Goal: Complete application form

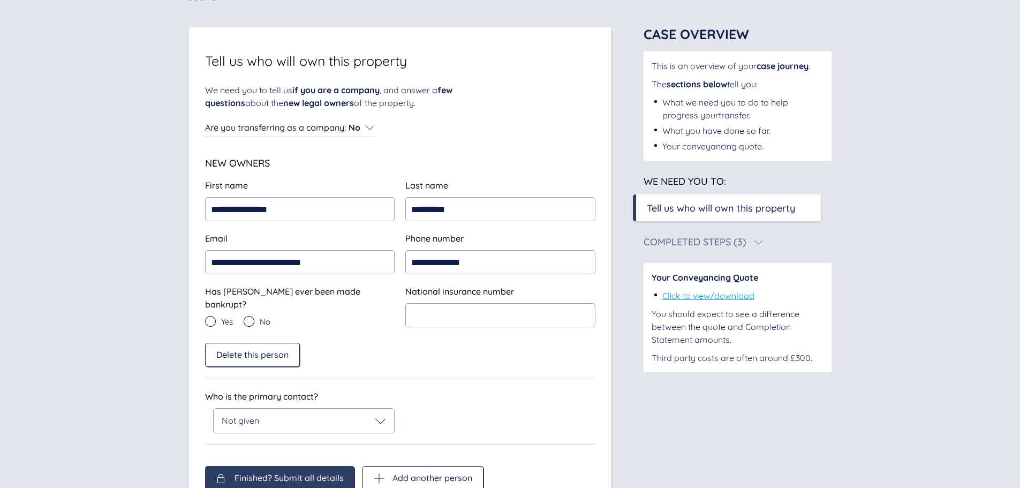
scroll to position [104, 0]
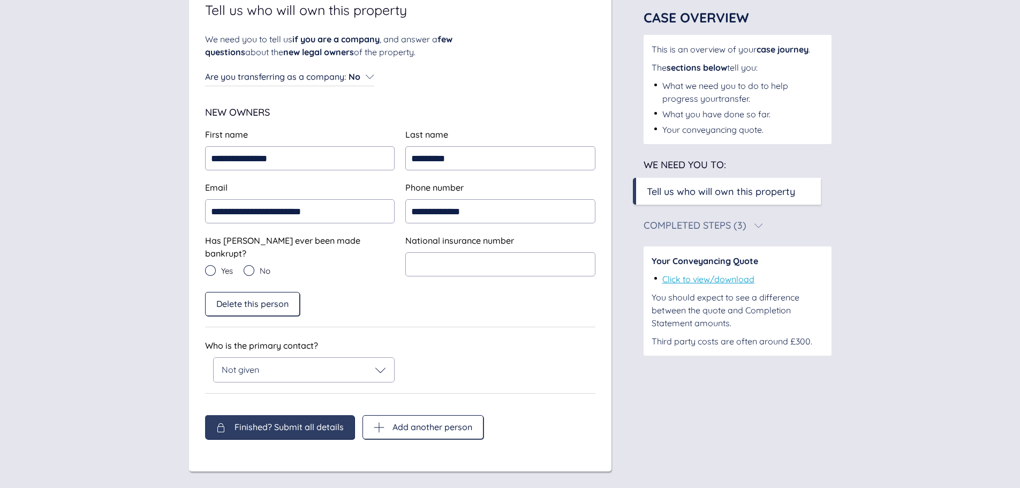
drag, startPoint x: 274, startPoint y: 404, endPoint x: 288, endPoint y: 420, distance: 21.6
click at [274, 405] on div "**********" at bounding box center [400, 236] width 390 height 407
click at [282, 422] on span "Finished? Submit all details" at bounding box center [289, 427] width 109 height 10
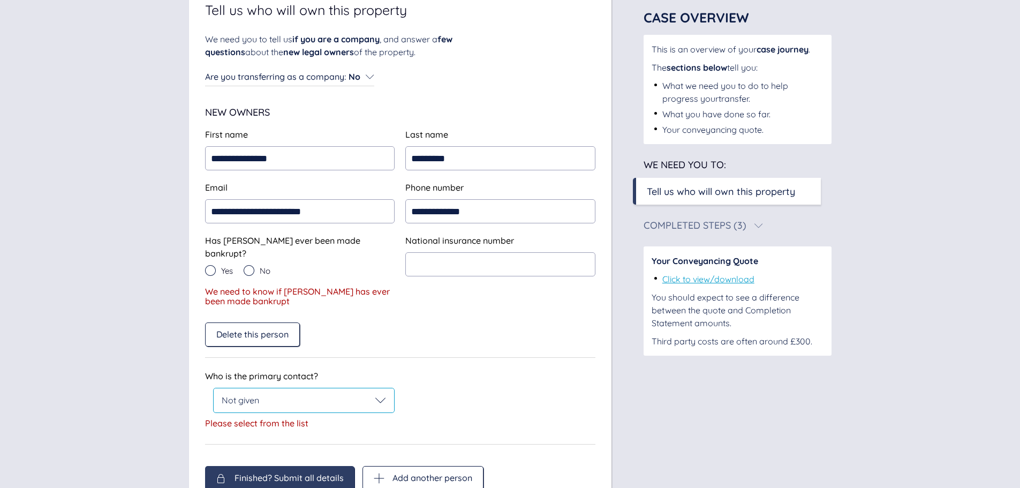
click at [266, 395] on div "Not given" at bounding box center [304, 400] width 165 height 11
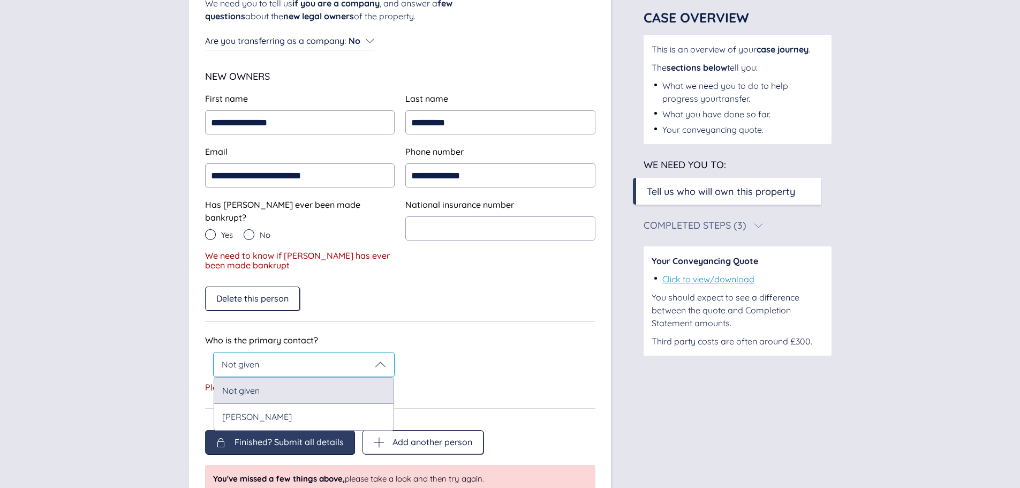
scroll to position [157, 0]
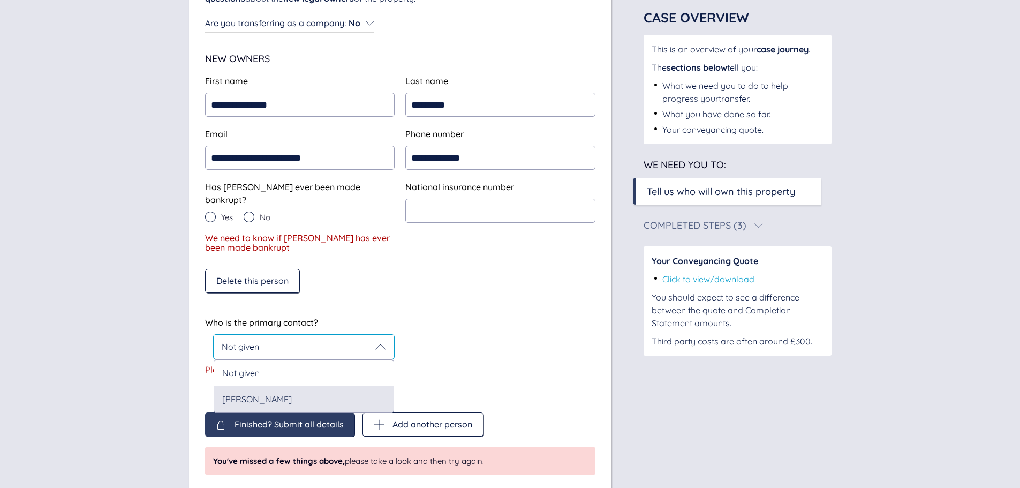
click at [277, 386] on div "[PERSON_NAME]" at bounding box center [304, 399] width 181 height 27
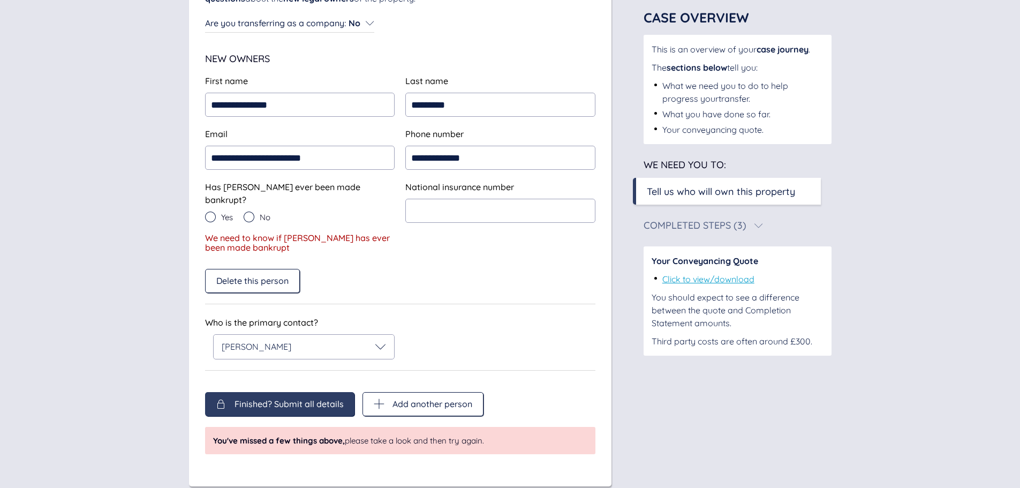
click at [256, 399] on span "Finished? Submit all details" at bounding box center [289, 404] width 109 height 10
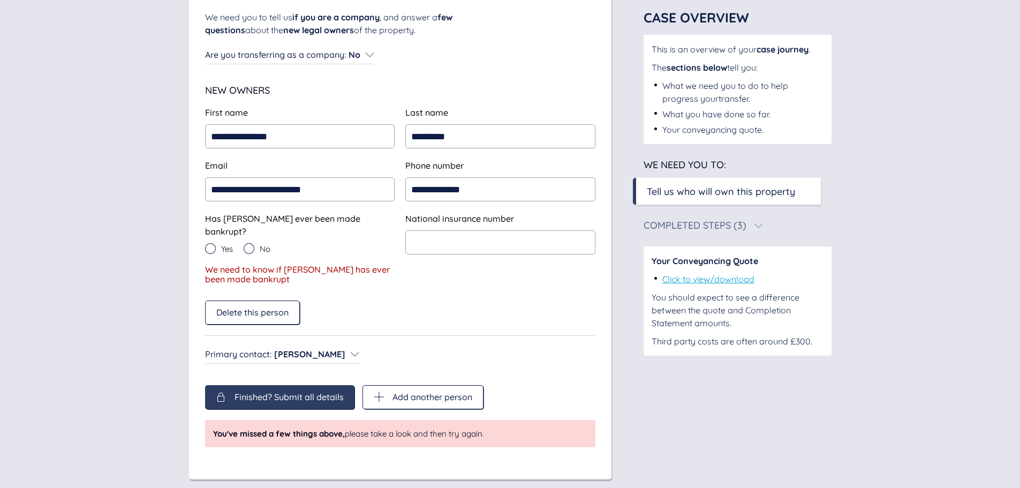
click at [287, 392] on span "Finished? Submit all details" at bounding box center [289, 397] width 109 height 10
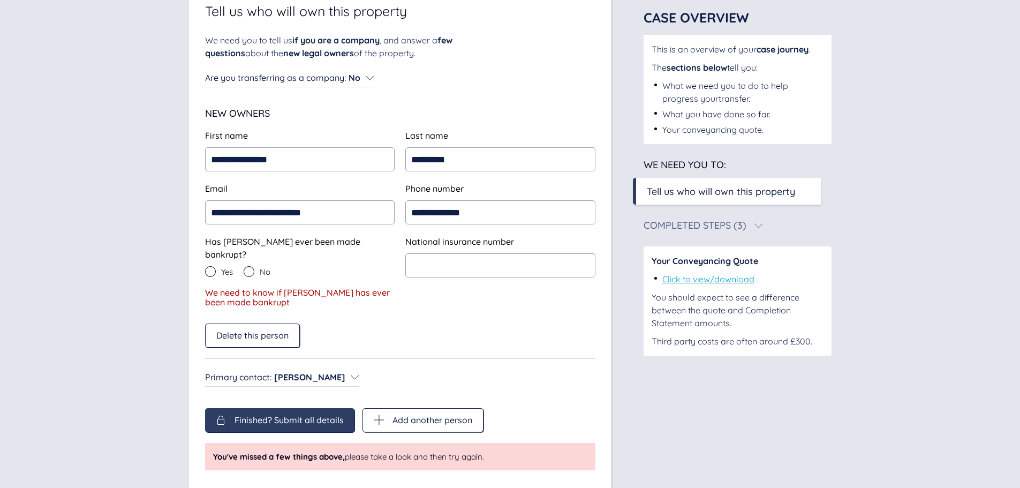
scroll to position [107, 0]
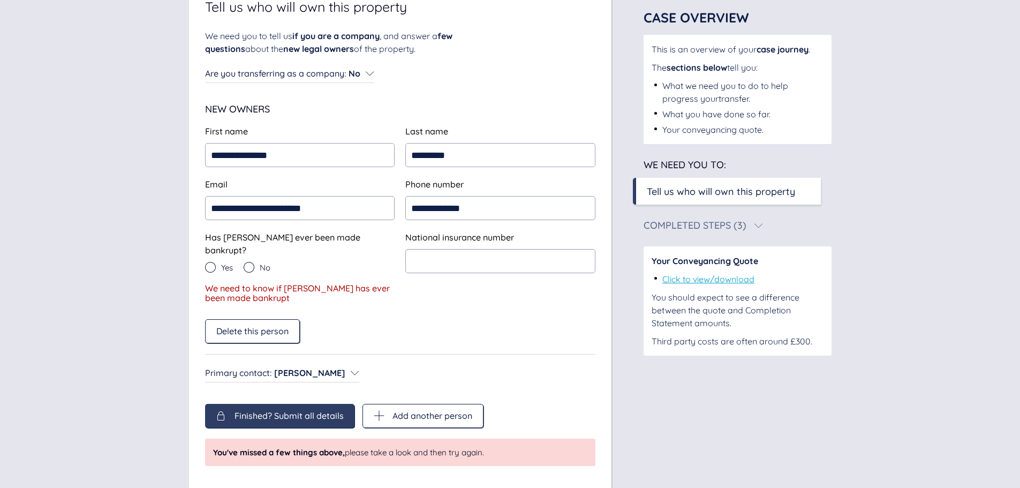
click at [248, 262] on icon at bounding box center [249, 267] width 11 height 11
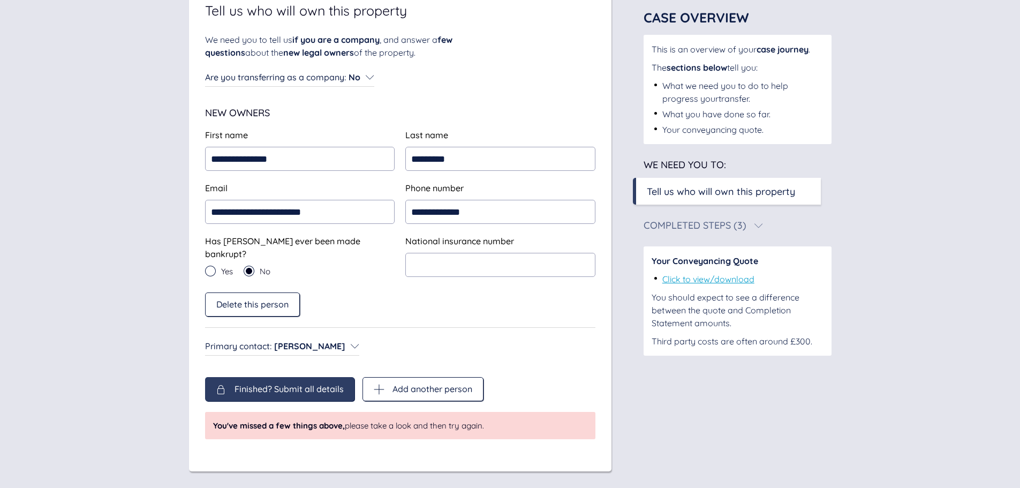
click at [274, 377] on div "Finished? Submit all details" at bounding box center [279, 389] width 149 height 24
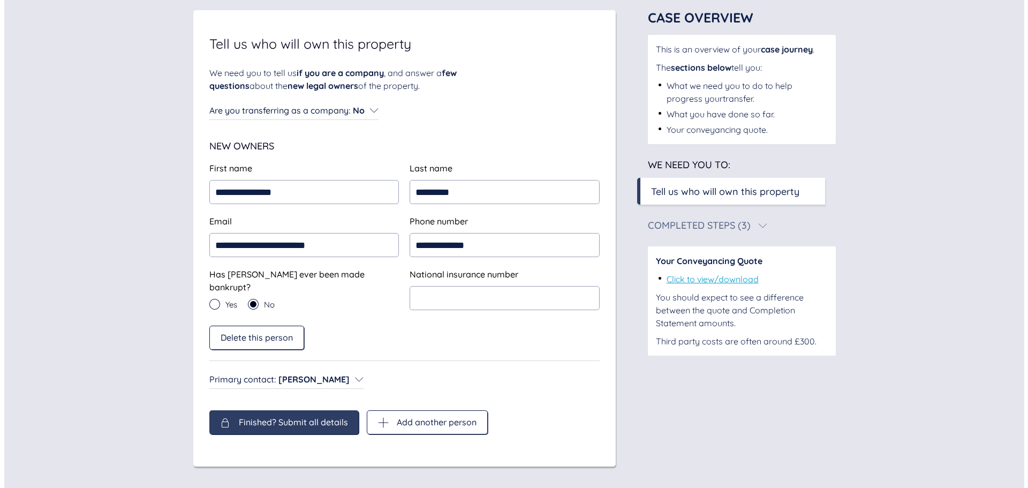
scroll to position [65, 0]
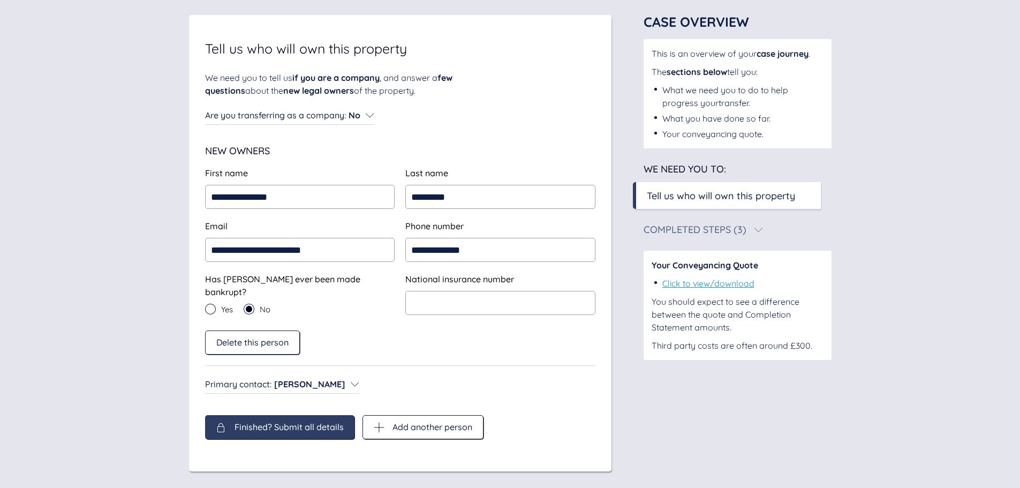
click at [272, 422] on span "Finished? Submit all details" at bounding box center [289, 427] width 109 height 10
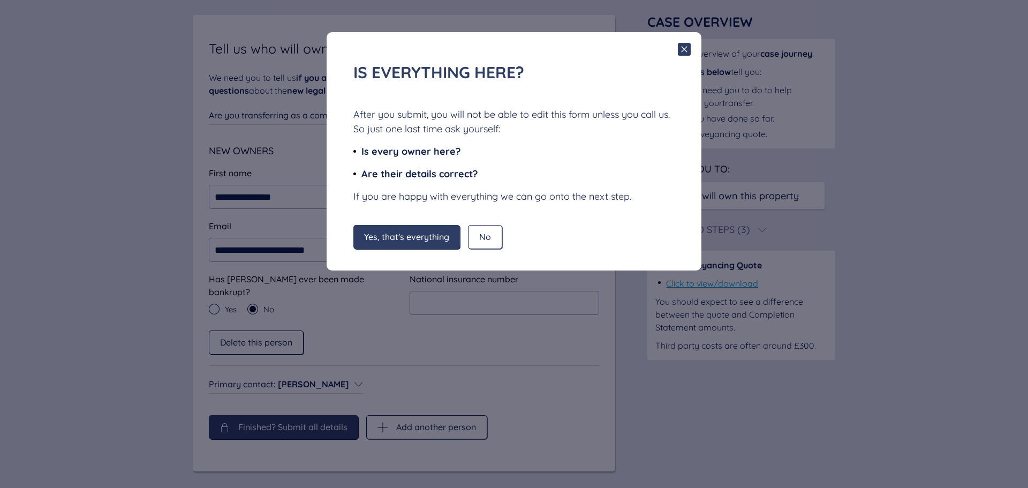
drag, startPoint x: 419, startPoint y: 241, endPoint x: 422, endPoint y: 260, distance: 20.0
click at [419, 241] on span "Yes, that's everything" at bounding box center [406, 237] width 85 height 10
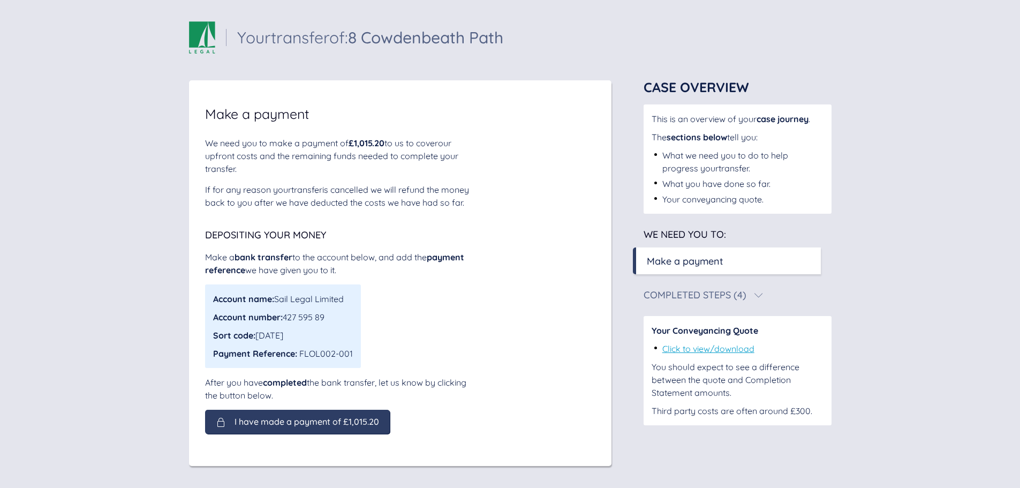
scroll to position [12, 0]
click at [608, 325] on div "Make a payment We need you to make a payment of £1,015.20 to us to cover our up…" at bounding box center [400, 273] width 423 height 386
click at [542, 223] on div "We need you to make a payment of £1,015.20 to us to cover our upfront costs and…" at bounding box center [400, 285] width 390 height 297
click at [539, 225] on div "We need you to make a payment of £1,015.20 to us to cover our upfront costs and…" at bounding box center [400, 285] width 390 height 297
click at [537, 229] on div "We need you to make a payment of £1,015.20 to us to cover our upfront costs and…" at bounding box center [400, 285] width 390 height 297
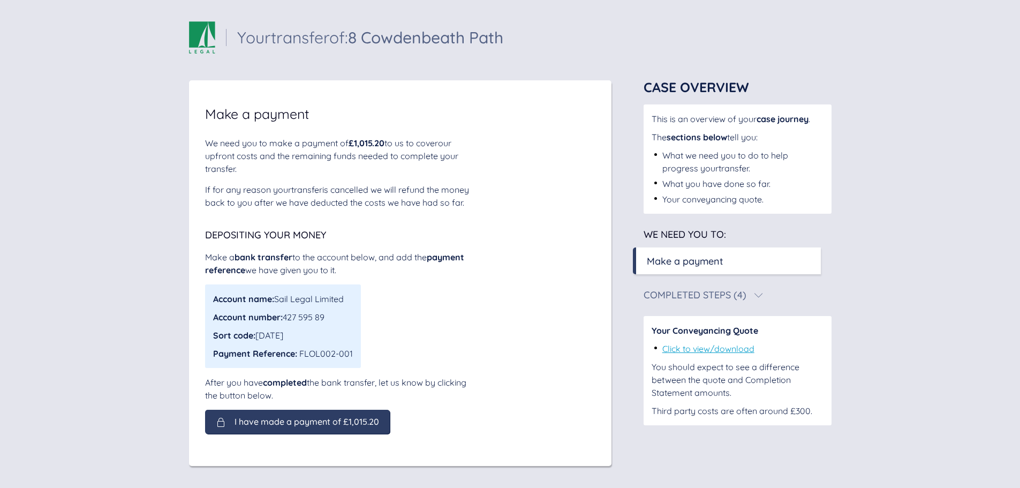
click at [575, 178] on div "We need you to make a payment of £1,015.20 to us to cover our upfront costs and…" at bounding box center [400, 285] width 390 height 297
click at [539, 178] on div "We need you to make a payment of £1,015.20 to us to cover our upfront costs and…" at bounding box center [400, 285] width 390 height 297
